Goal: Information Seeking & Learning: Learn about a topic

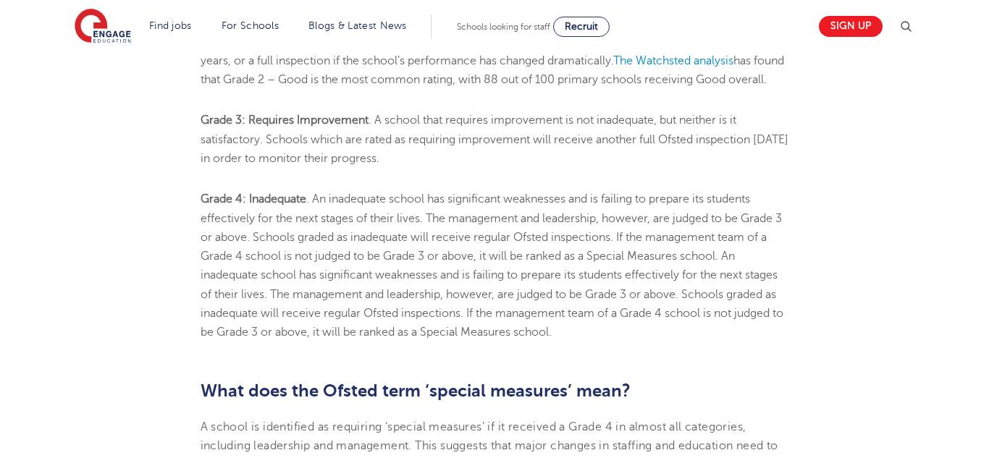
scroll to position [1392, 0]
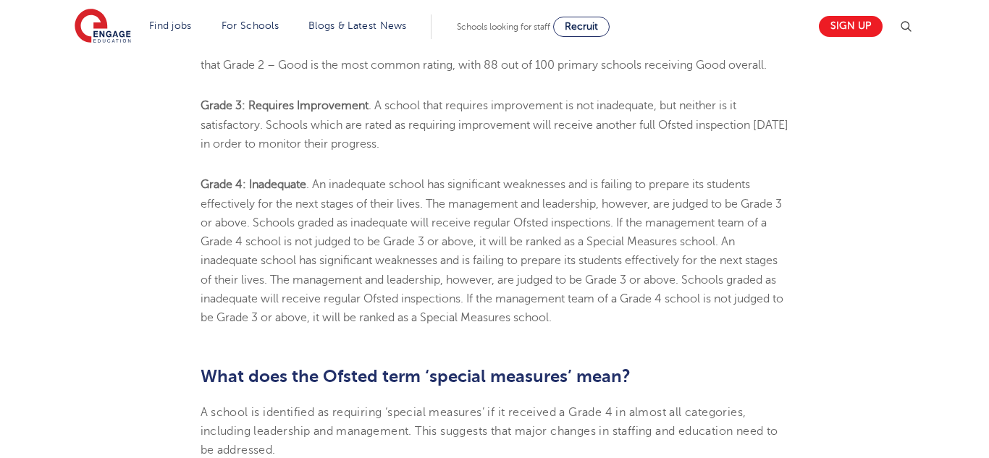
drag, startPoint x: 376, startPoint y: 123, endPoint x: 484, endPoint y: 168, distance: 117.5
click at [484, 153] on li "Grade 3: Requires Improvement . A school that requires improvement is not inade…" at bounding box center [494, 124] width 588 height 57
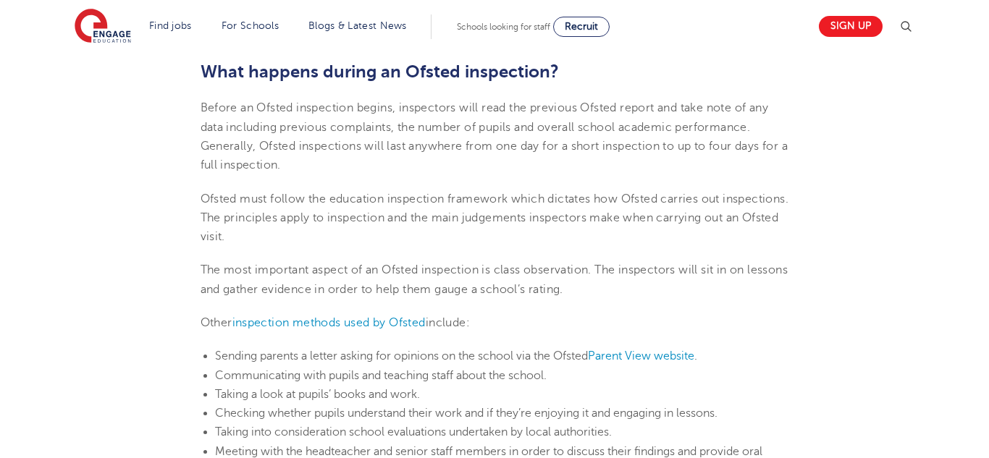
scroll to position [1633, 0]
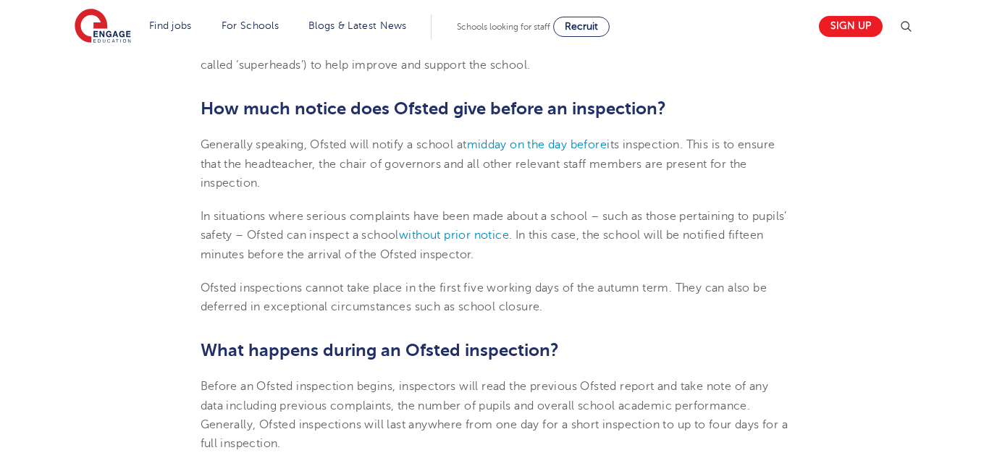
scroll to position [1863, 0]
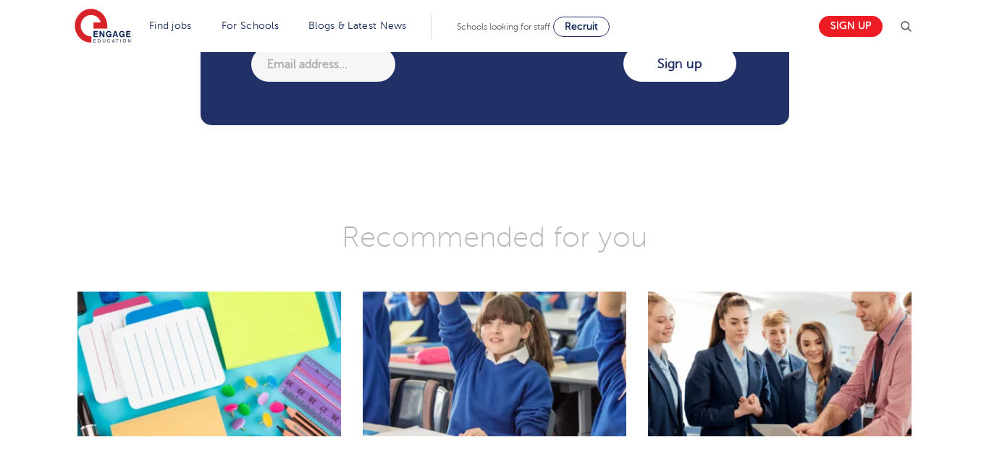
scroll to position [3488, 0]
